Goal: Information Seeking & Learning: Learn about a topic

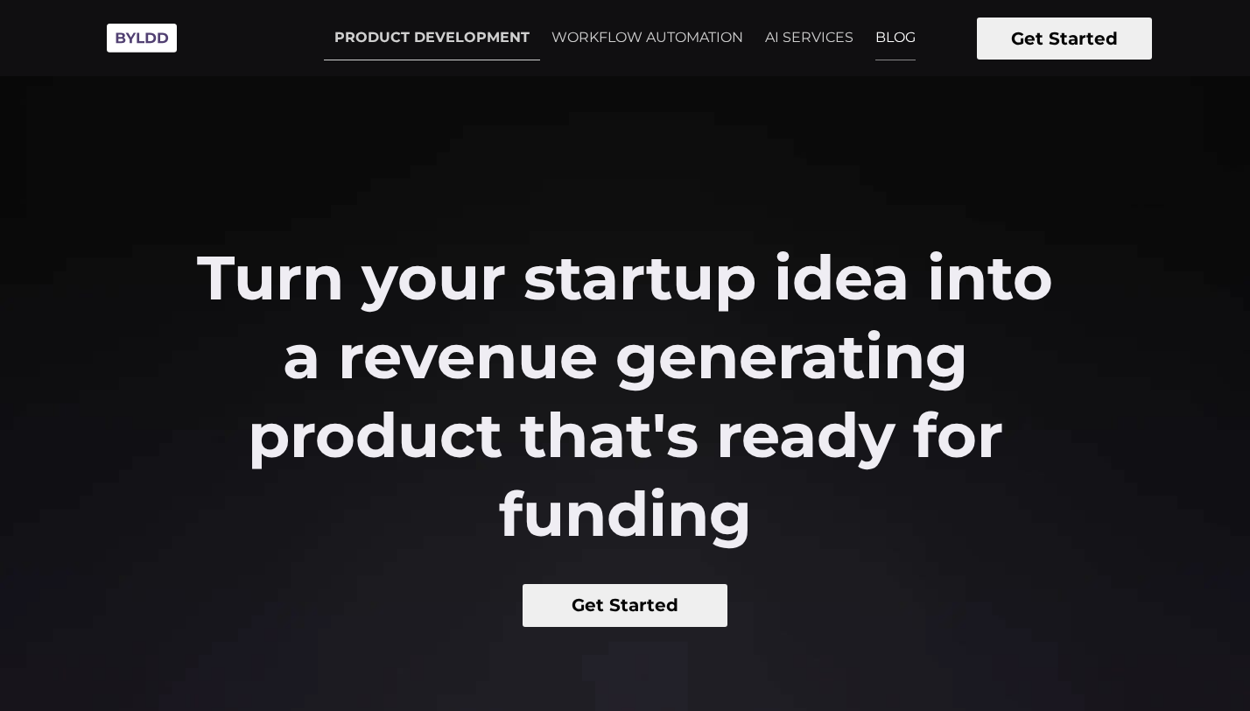
click at [910, 33] on link "BLOG" at bounding box center [895, 38] width 61 height 44
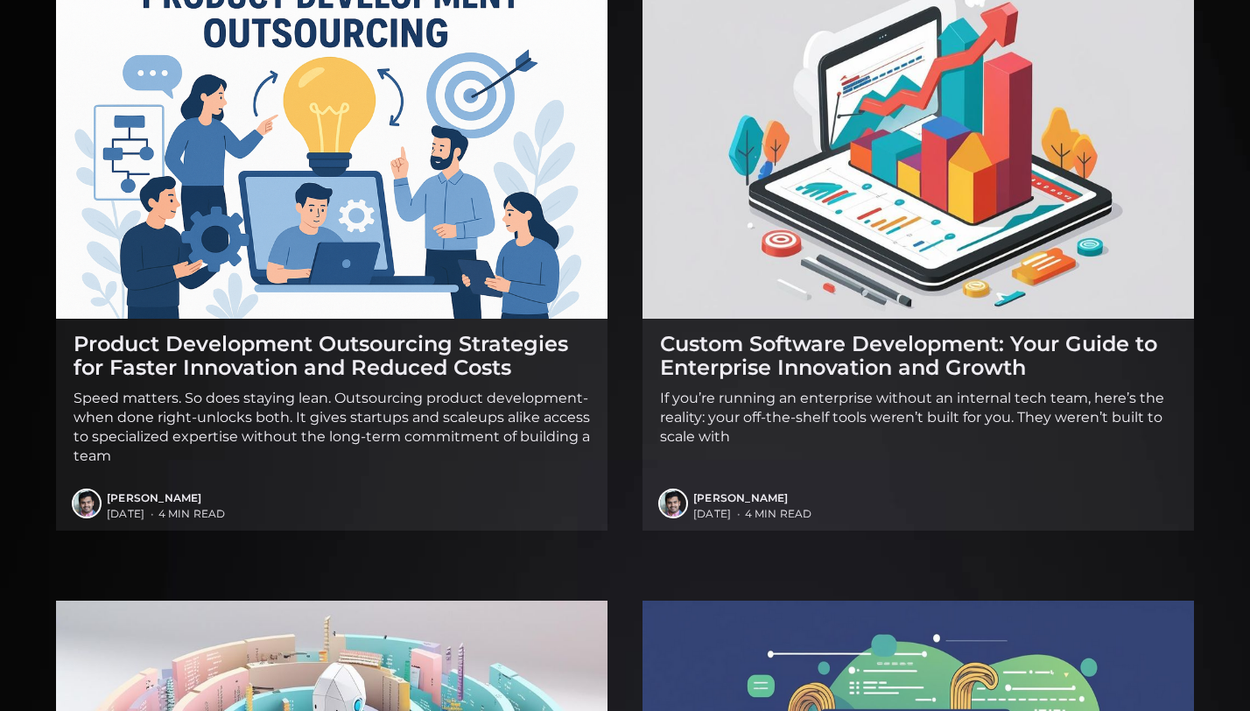
scroll to position [293, 0]
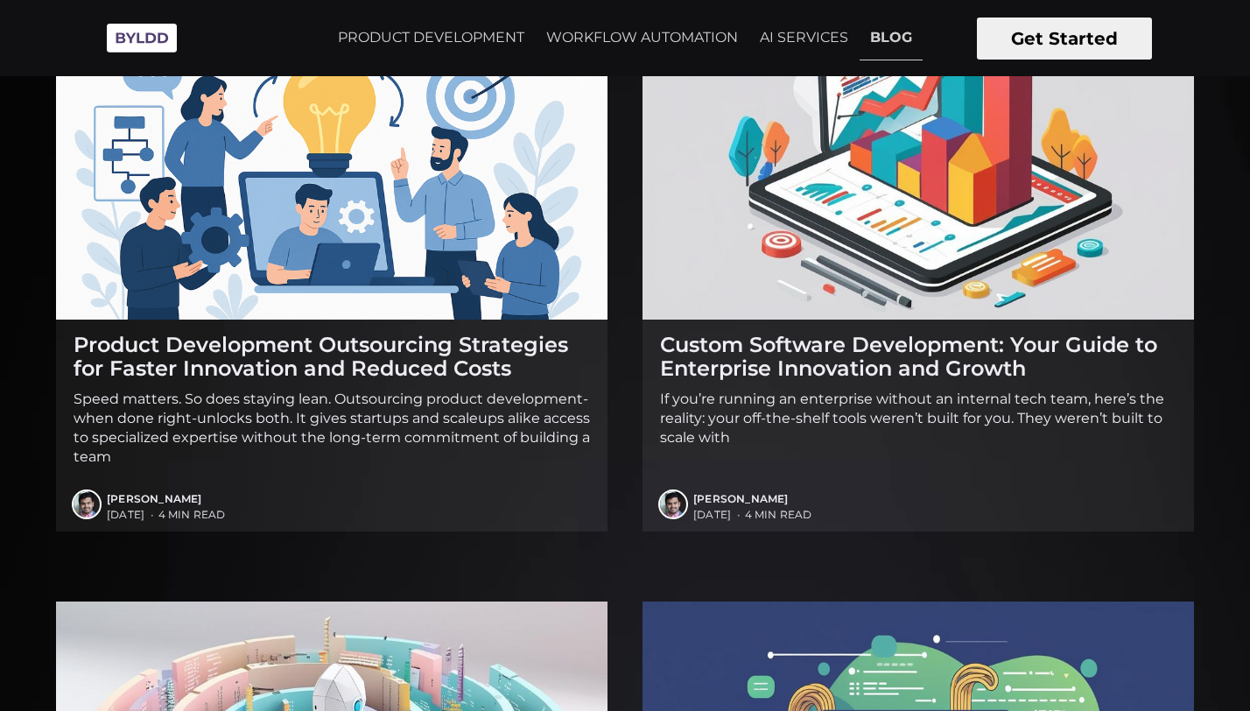
click at [523, 349] on h2 "Product Development Outsourcing Strategies for Faster Innovation and Reduced Co…" at bounding box center [332, 357] width 517 height 48
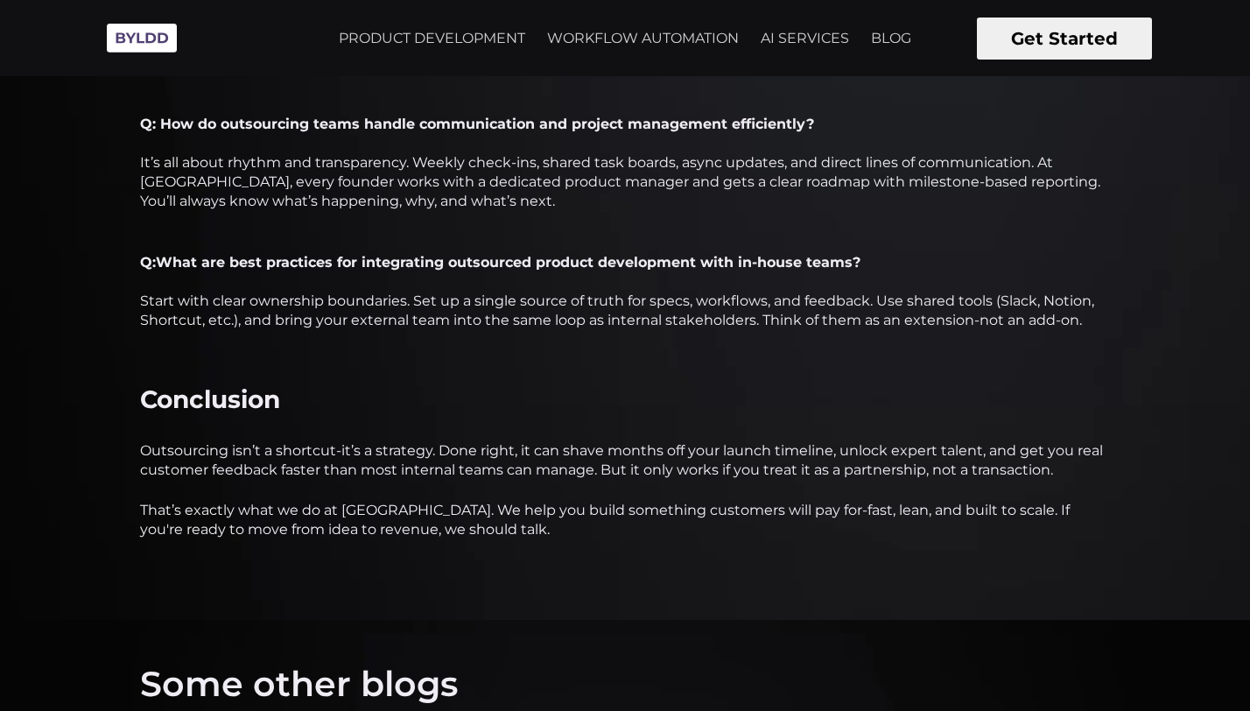
scroll to position [3606, 0]
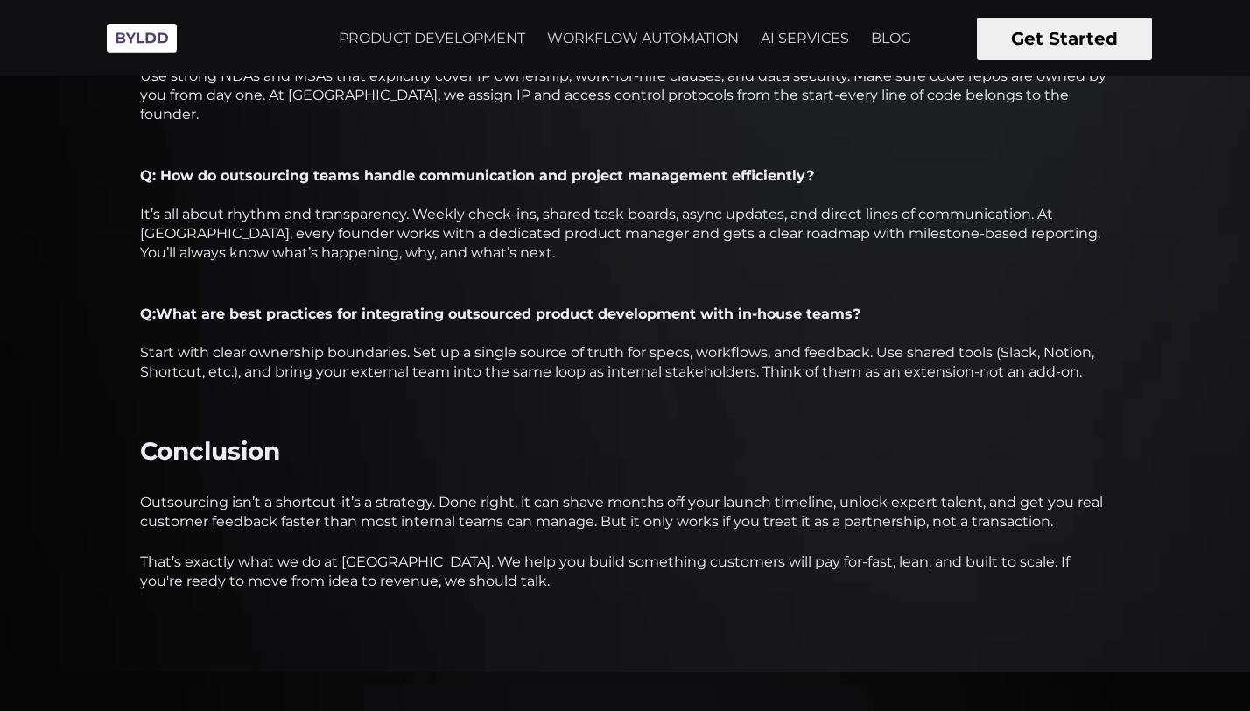
click at [395, 566] on p "That’s exactly what we do at [GEOGRAPHIC_DATA]. We help you build something cus…" at bounding box center [625, 571] width 970 height 39
click at [369, 552] on p "That’s exactly what we do at [GEOGRAPHIC_DATA]. We help you build something cus…" at bounding box center [625, 571] width 970 height 39
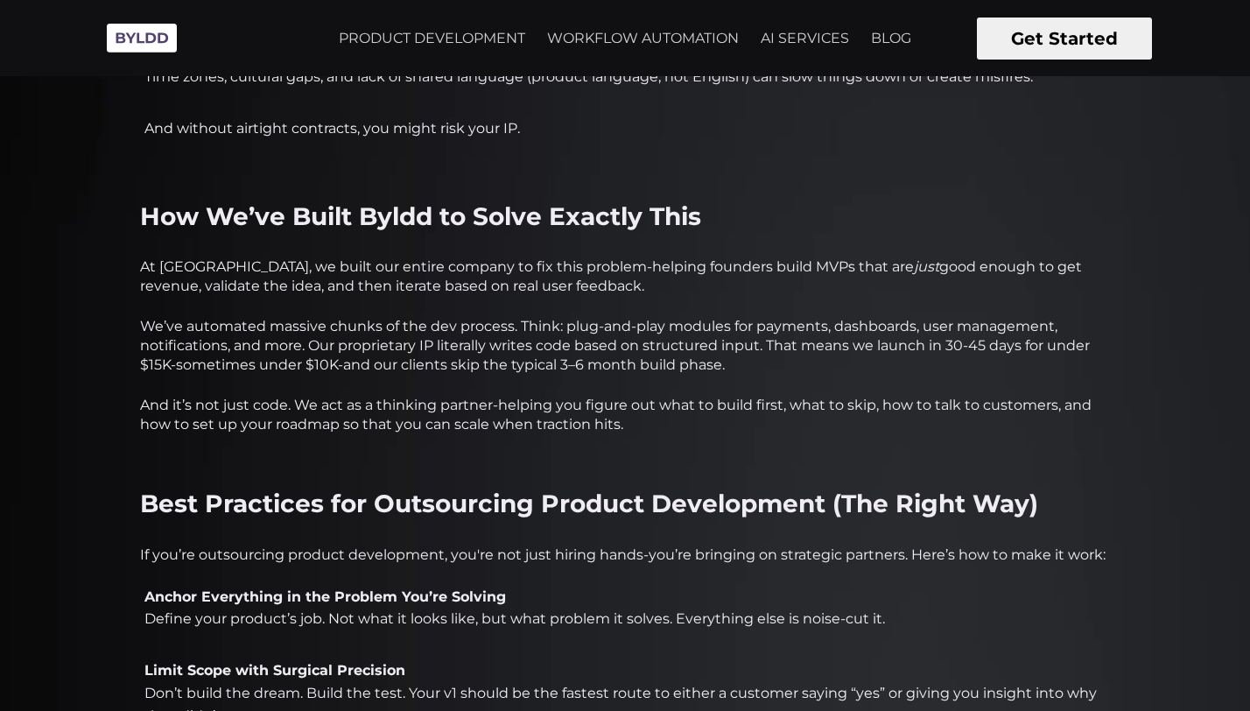
scroll to position [766, 0]
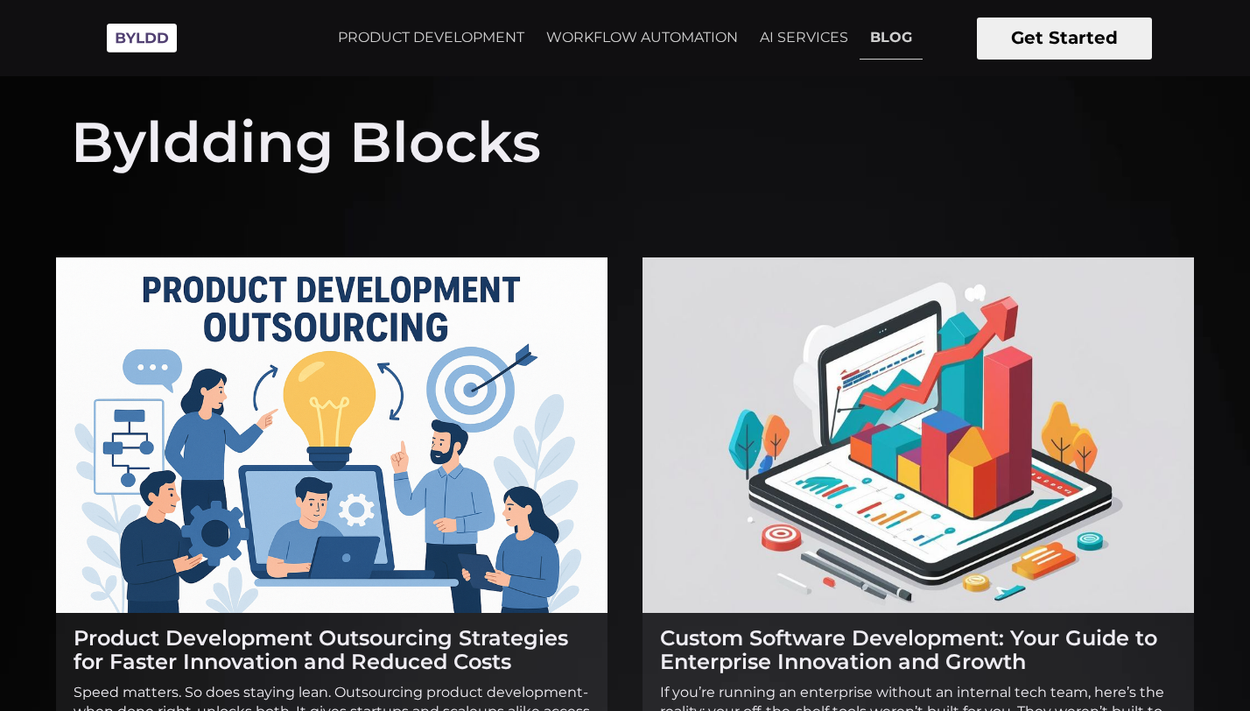
click at [281, 531] on img at bounding box center [332, 434] width 552 height 355
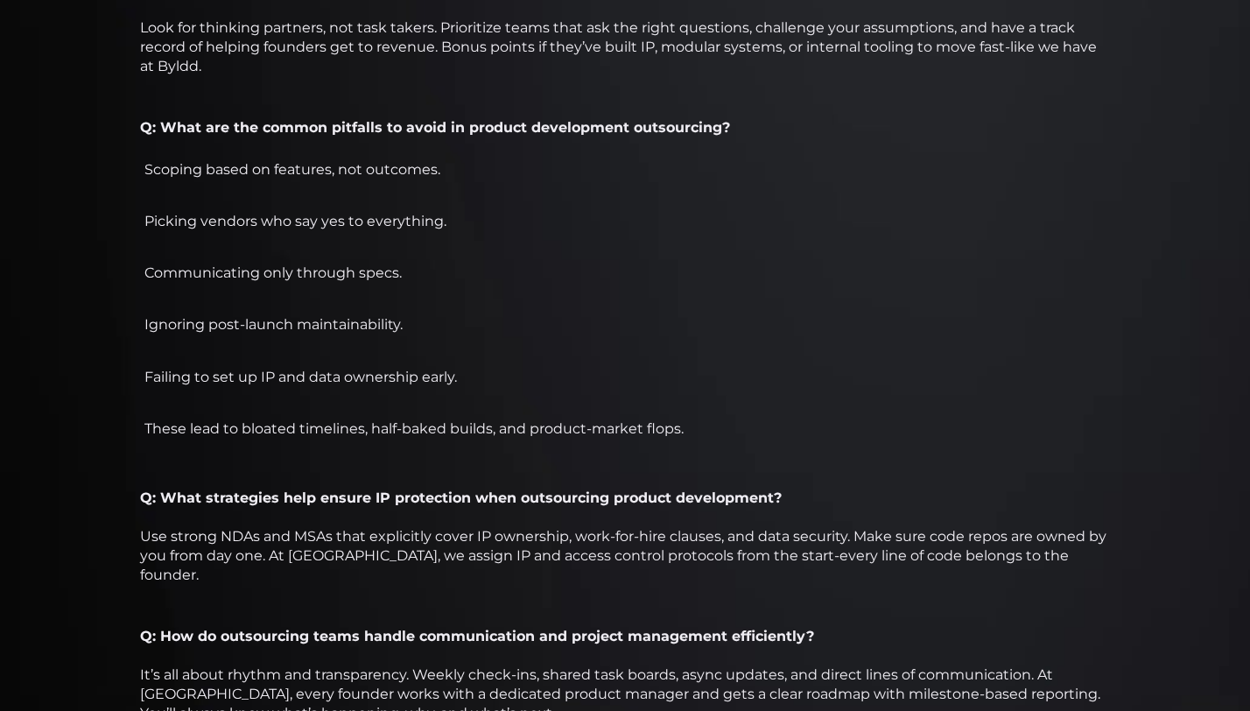
scroll to position [3147, 0]
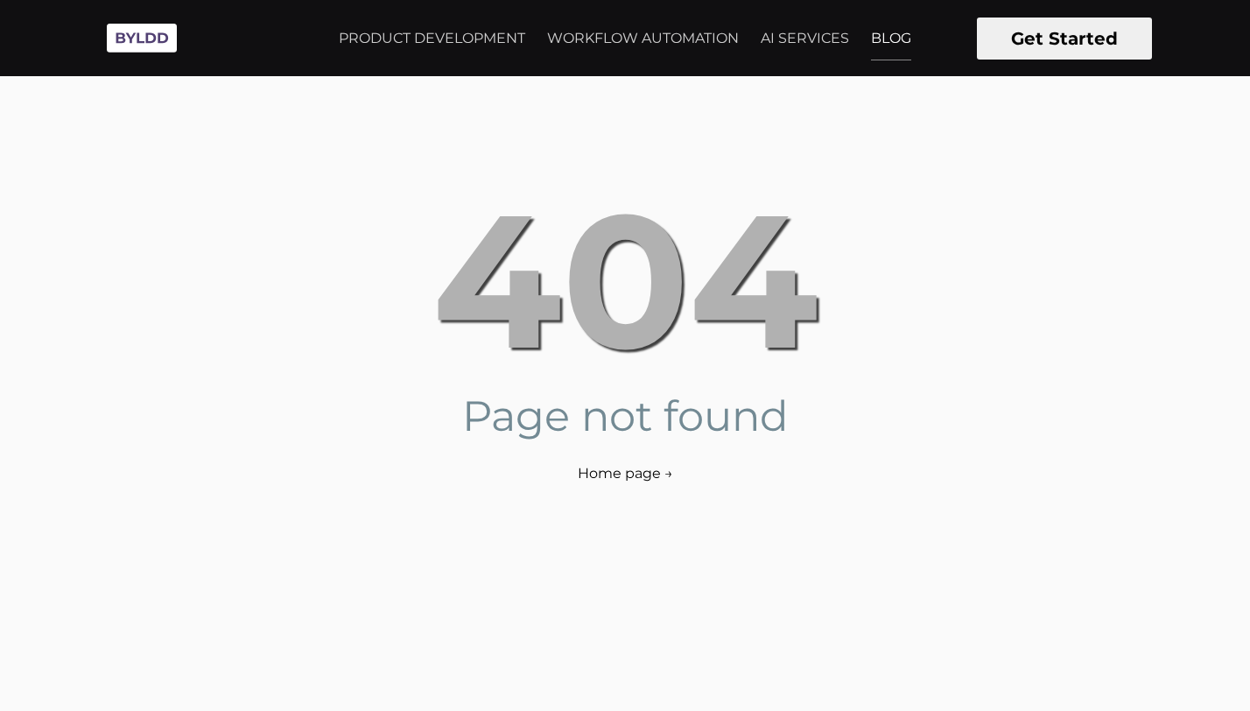
click at [879, 37] on link "BLOG" at bounding box center [891, 39] width 61 height 44
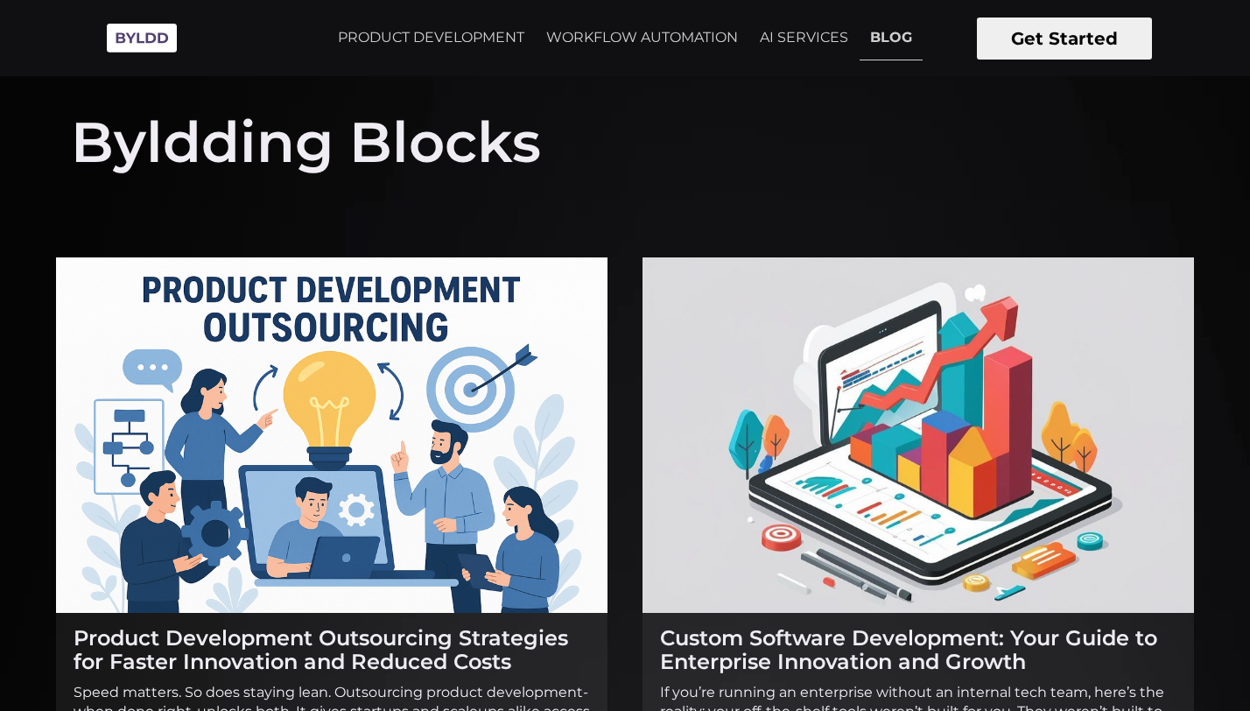
click at [330, 622] on link "Product Development Outsourcing Strategies for Faster Innovation and Reduced Co…" at bounding box center [332, 693] width 517 height 161
